Goal: Find specific page/section: Find specific page/section

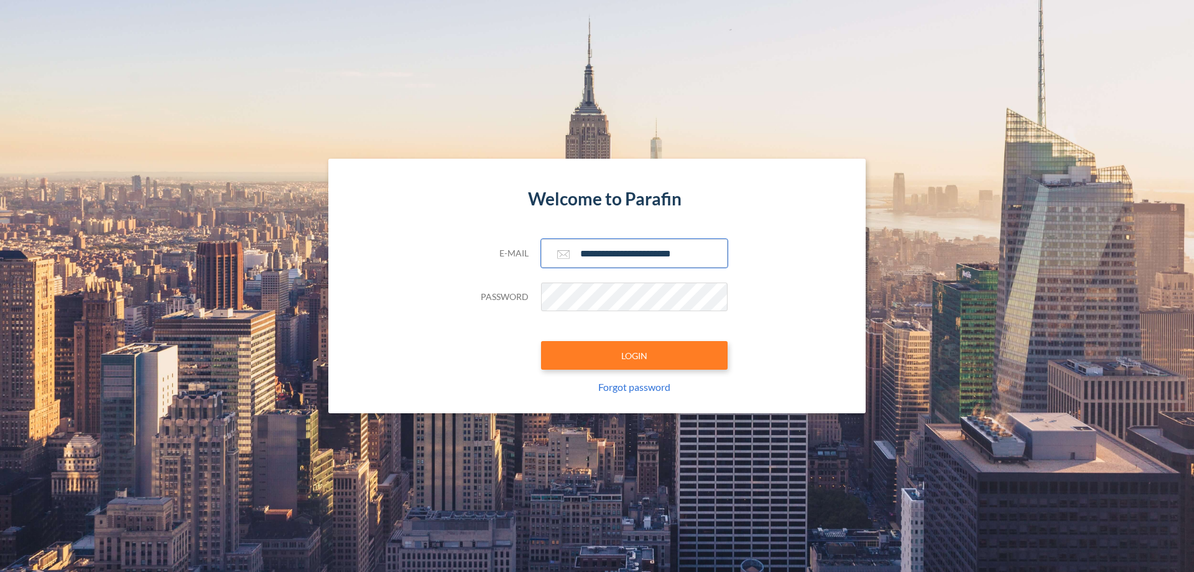
type input "**********"
click at [635, 355] on button "LOGIN" at bounding box center [634, 355] width 187 height 29
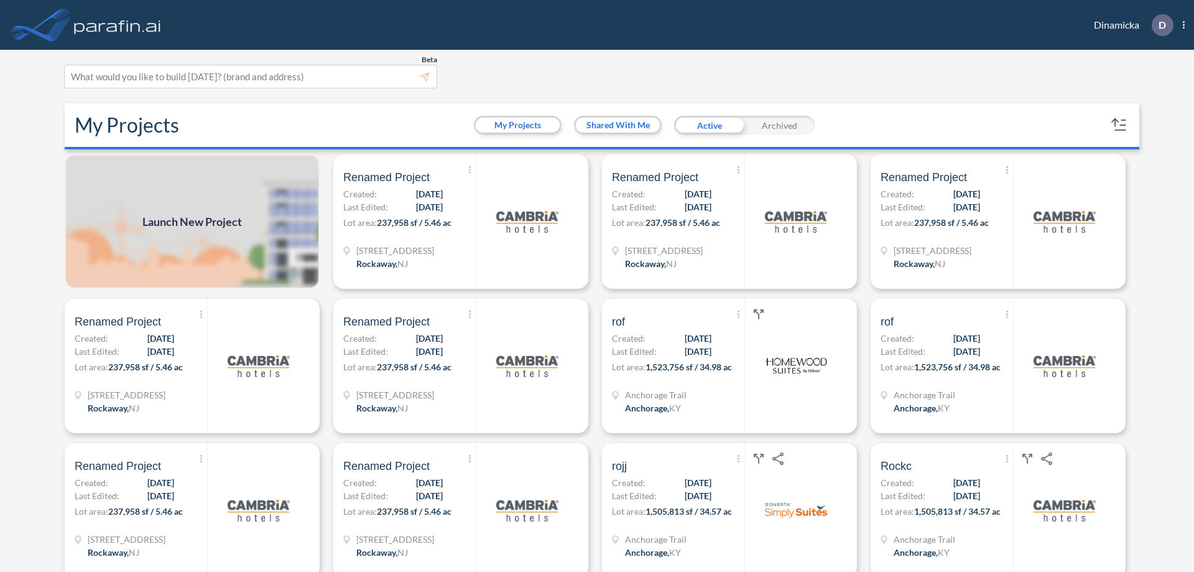
scroll to position [3, 0]
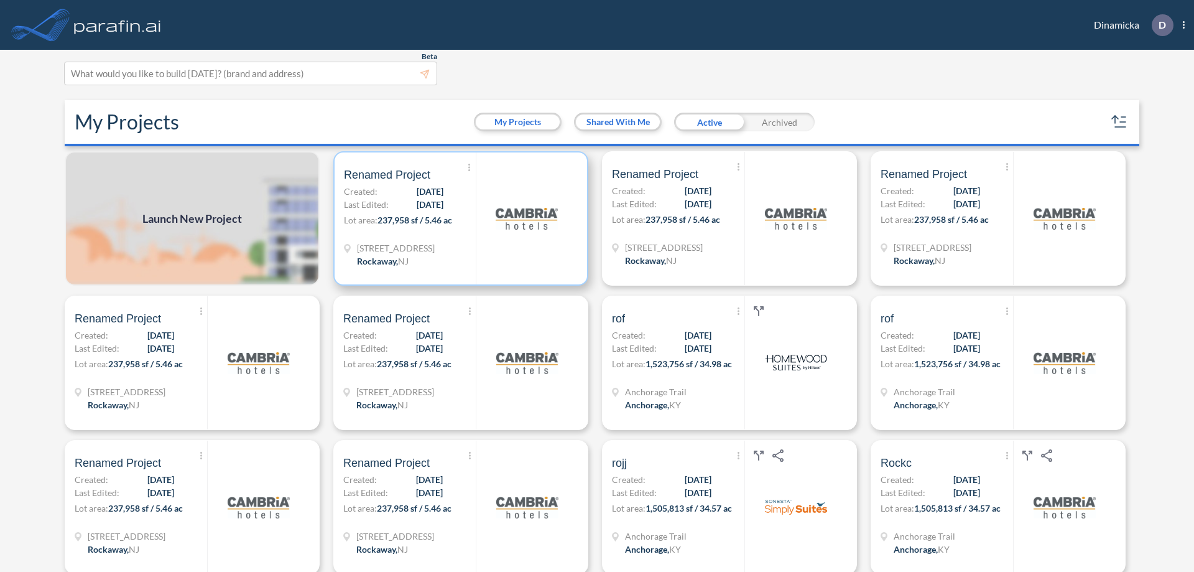
click at [458, 218] on p "Lot area: 237,958 sf / 5.46 ac" at bounding box center [410, 222] width 132 height 18
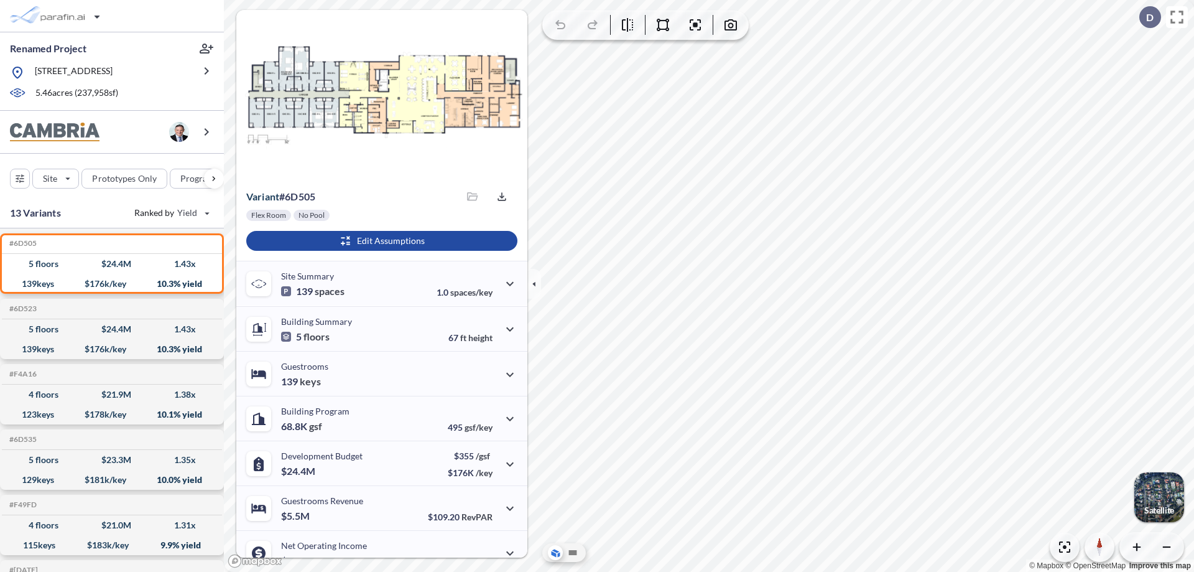
scroll to position [63, 0]
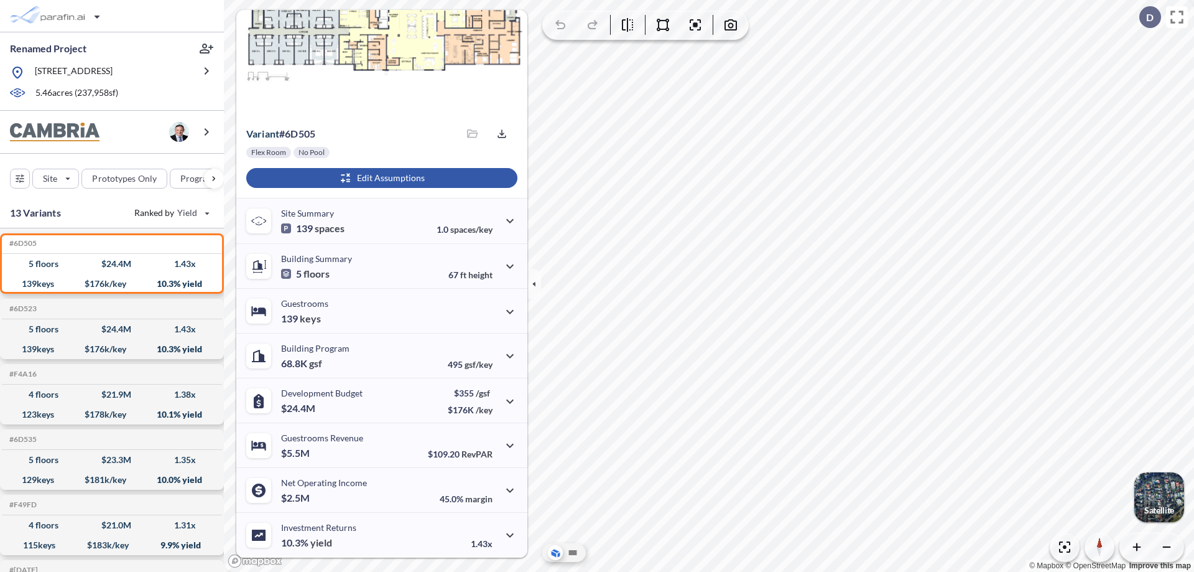
click at [380, 178] on div "button" at bounding box center [381, 178] width 271 height 20
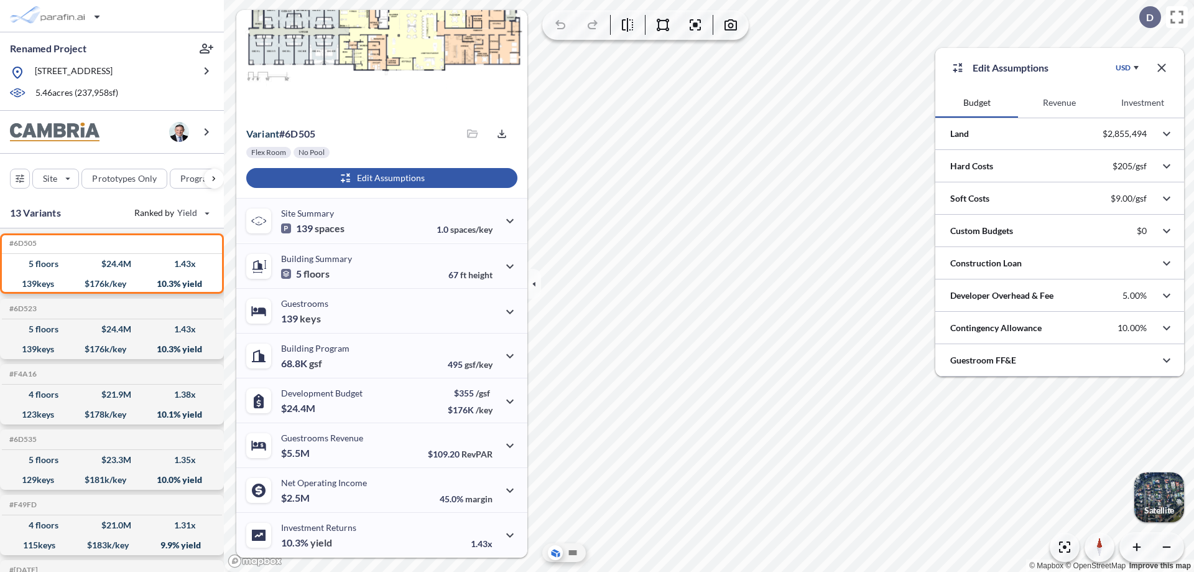
click at [1059, 103] on button "Revenue" at bounding box center [1059, 103] width 83 height 30
